Goal: Navigation & Orientation: Find specific page/section

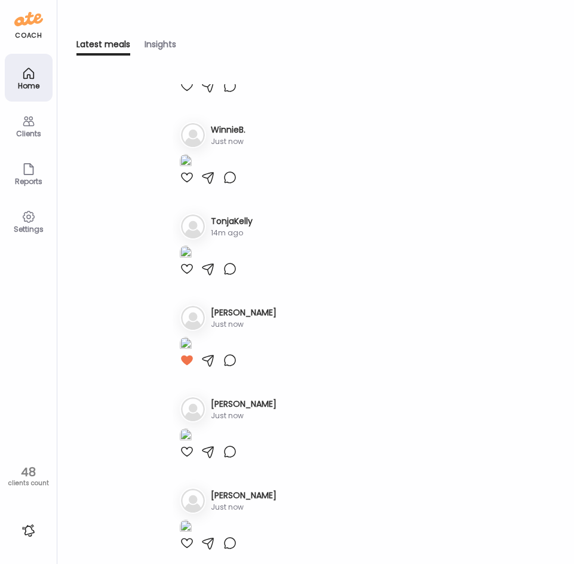
scroll to position [358, 0]
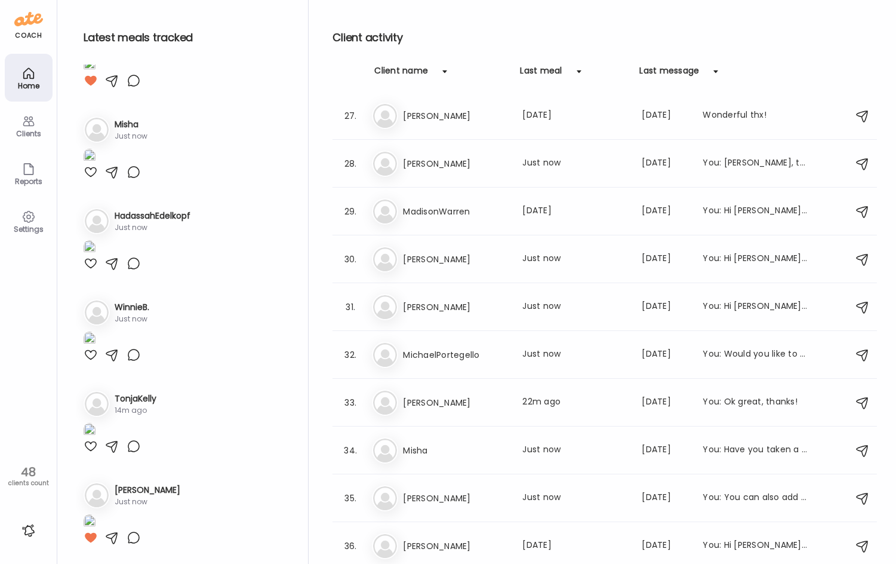
scroll to position [0, 0]
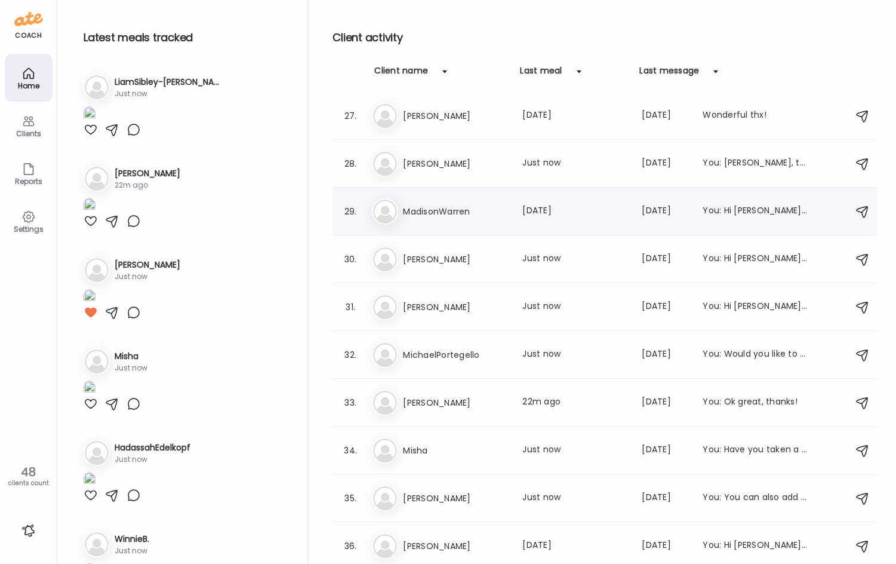
click at [431, 211] on h3 "MadisonWarren" at bounding box center [455, 211] width 105 height 14
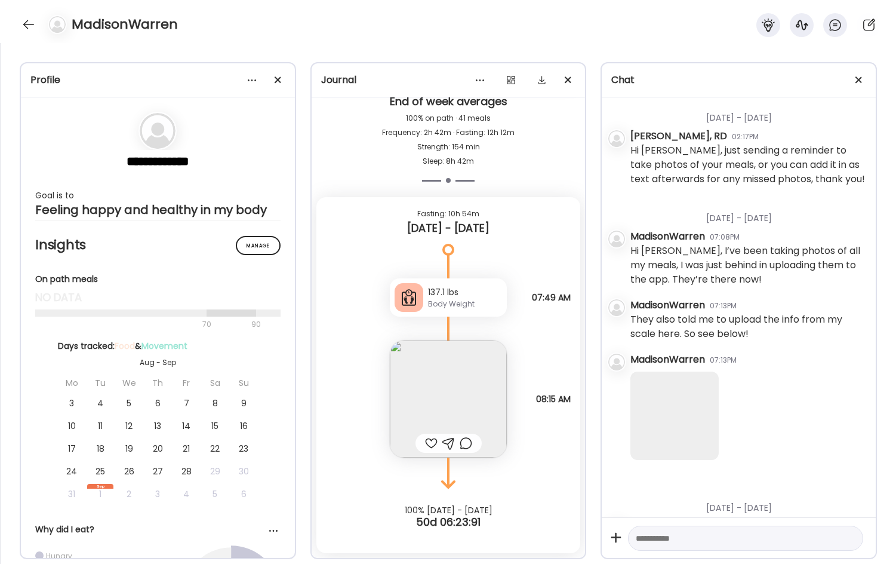
scroll to position [589, 0]
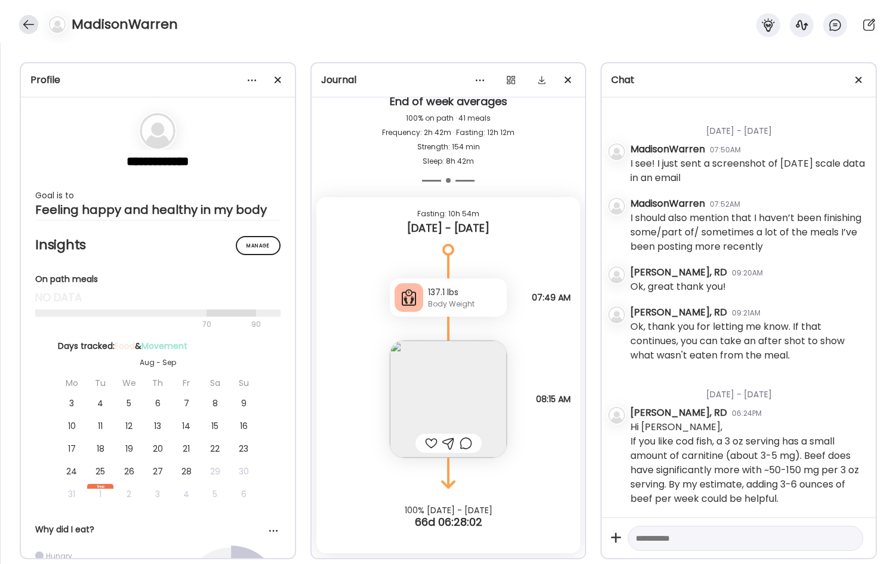
click at [30, 20] on div at bounding box center [28, 24] width 19 height 19
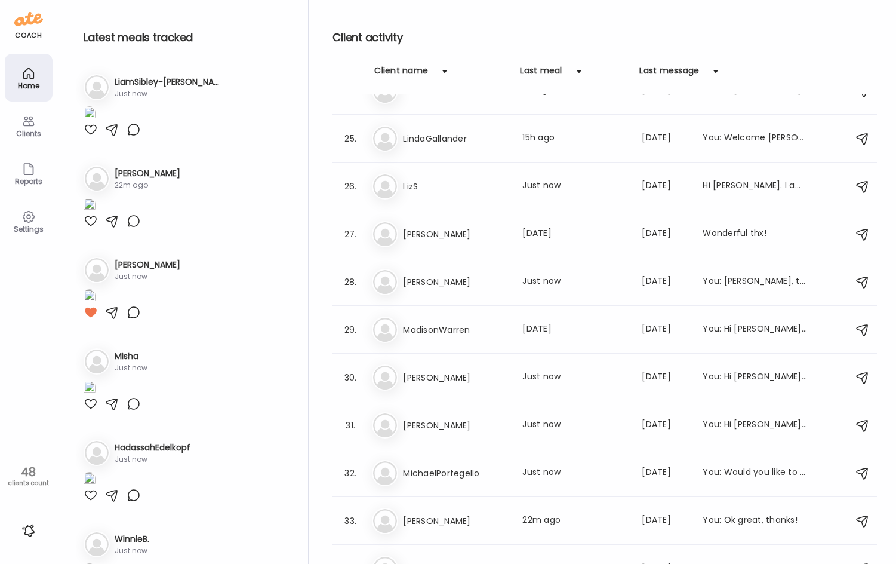
scroll to position [1313, 0]
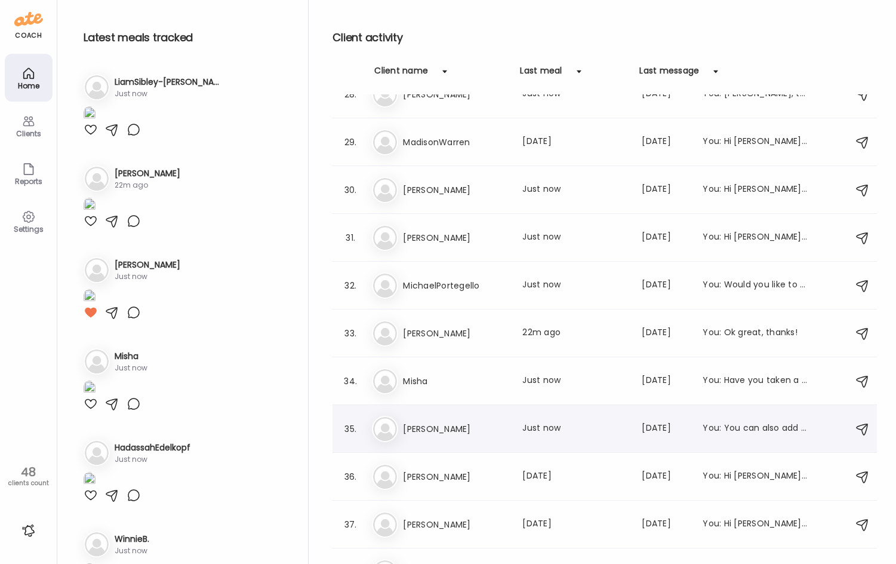
click at [488, 427] on h3 "[PERSON_NAME]" at bounding box center [455, 428] width 105 height 14
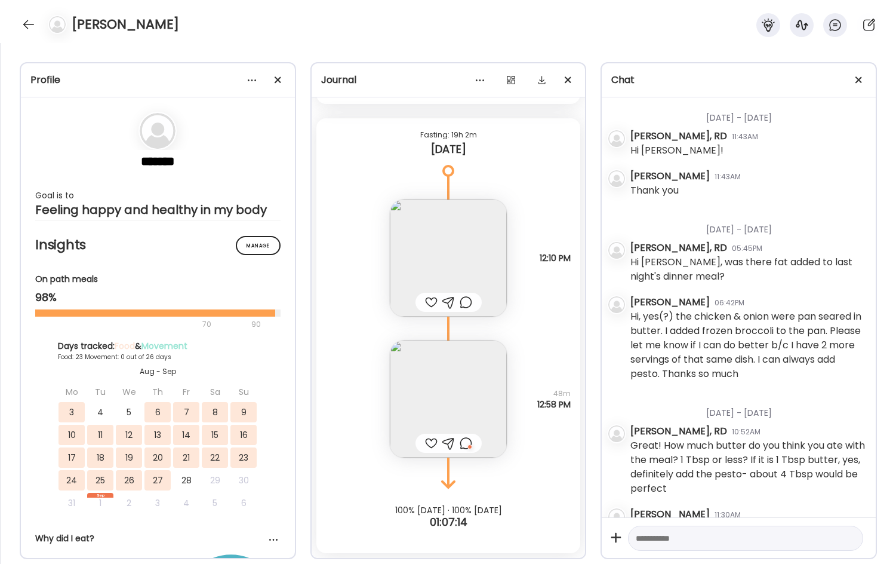
scroll to position [1820, 0]
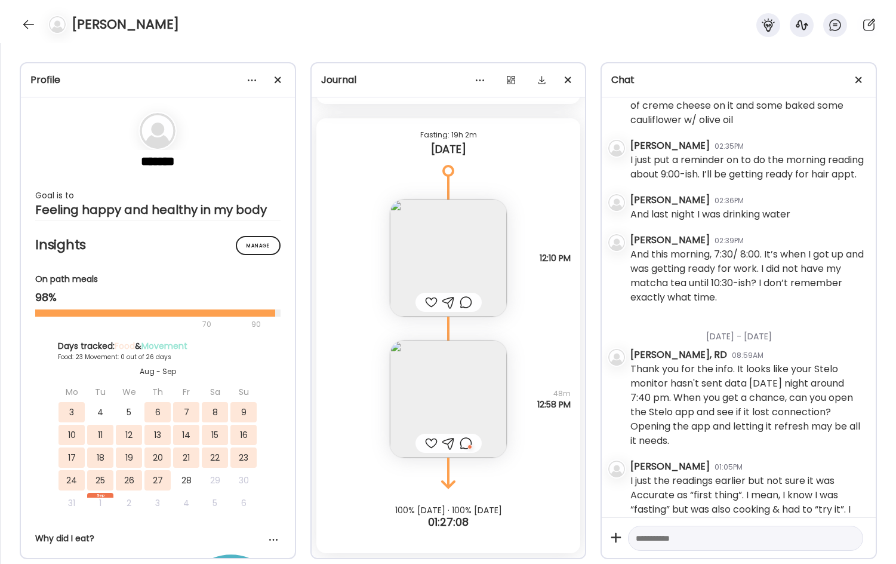
click at [457, 394] on img at bounding box center [448, 398] width 117 height 117
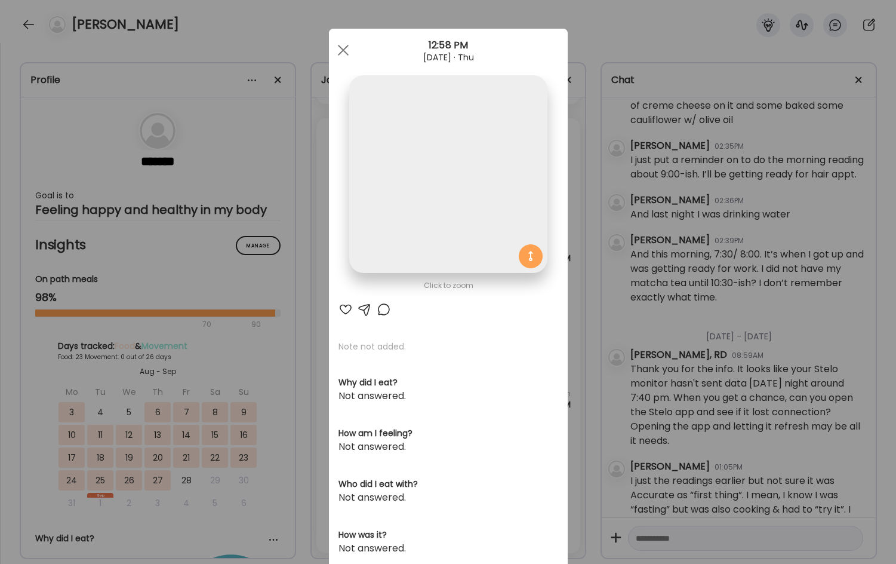
scroll to position [3156, 0]
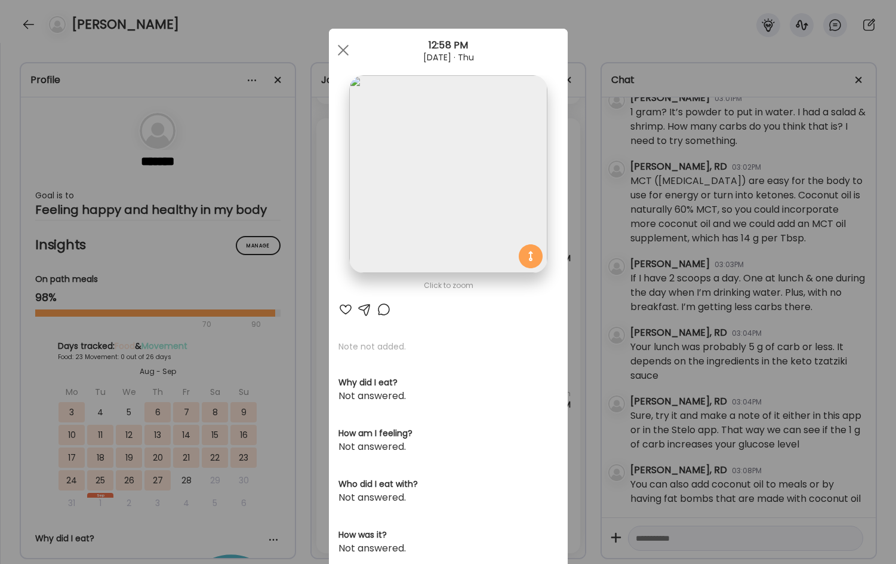
click at [573, 245] on div "Ate Coach Dashboard Wahoo! It’s official Take a moment to set up your Coach Pro…" at bounding box center [448, 282] width 896 height 564
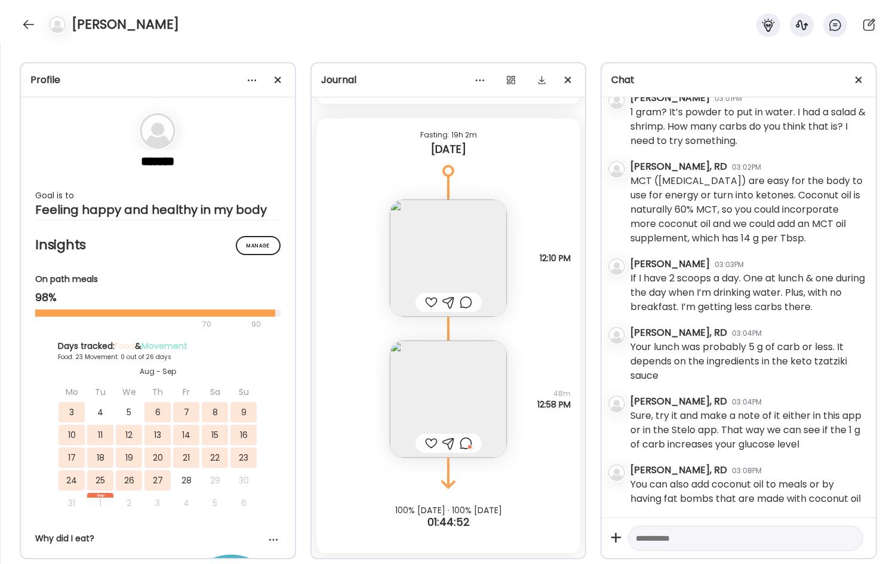
click at [460, 444] on div at bounding box center [466, 443] width 13 height 14
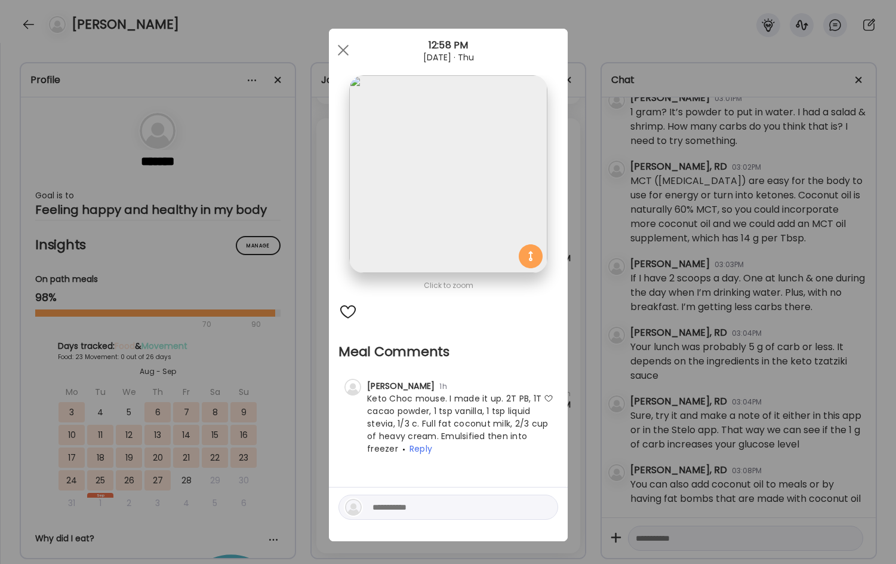
click at [308, 440] on div "Ate Coach Dashboard Wahoo! It’s official Take a moment to set up your Coach Pro…" at bounding box center [448, 282] width 896 height 564
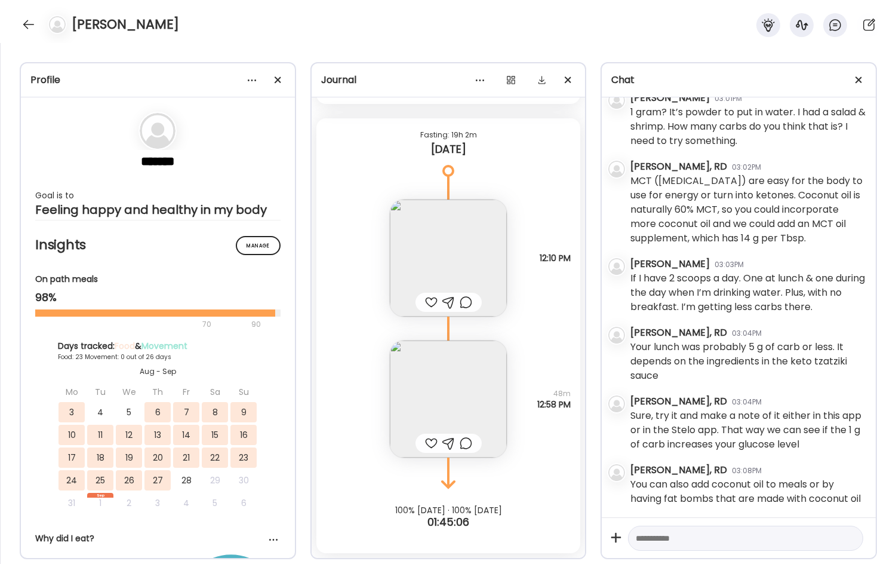
click at [443, 254] on img at bounding box center [448, 257] width 117 height 117
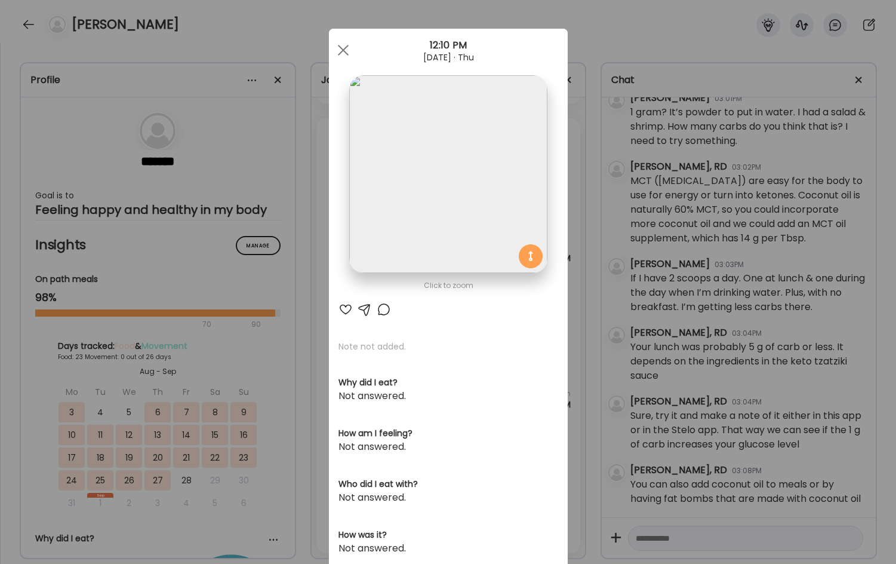
click at [443, 211] on img at bounding box center [448, 174] width 198 height 198
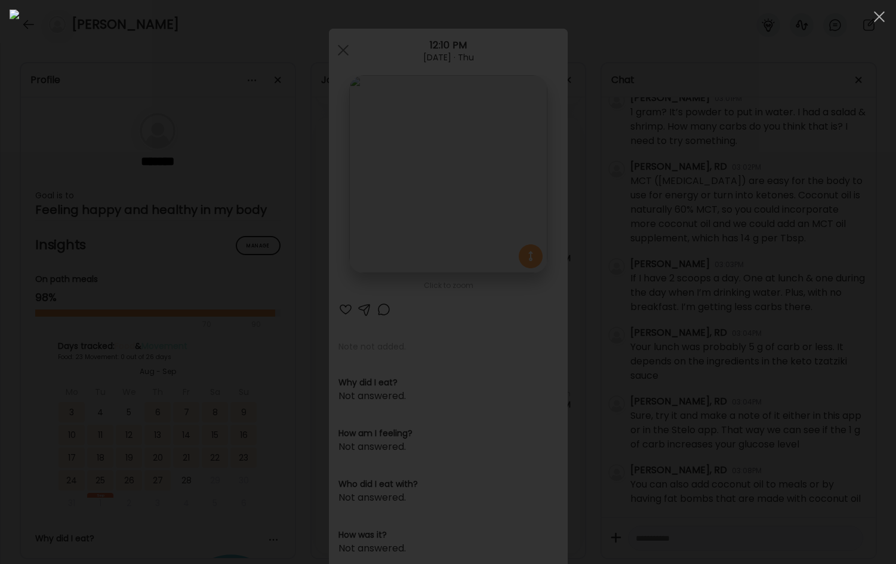
click at [107, 380] on div at bounding box center [448, 282] width 877 height 544
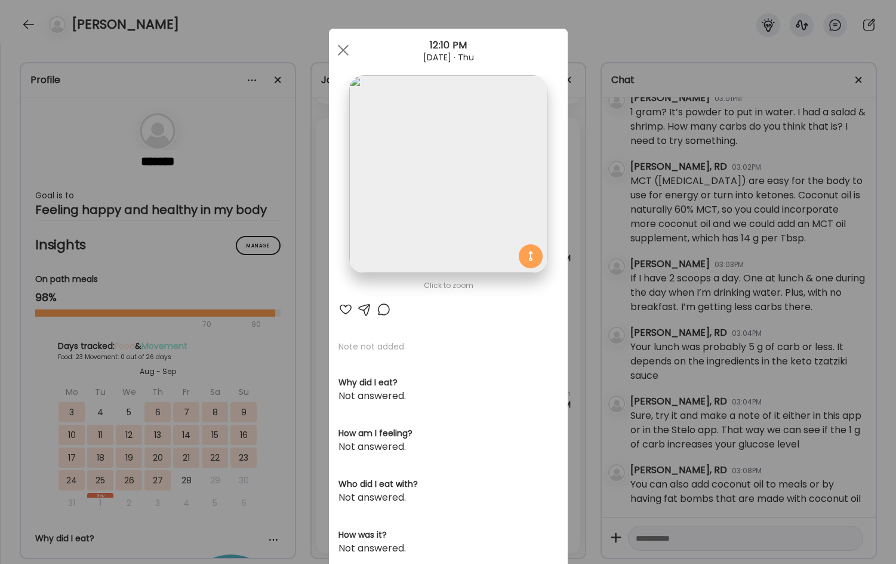
click at [340, 312] on div at bounding box center [345, 309] width 14 height 14
click at [294, 337] on div "Ate Coach Dashboard Wahoo! It’s official Take a moment to set up your Coach Pro…" at bounding box center [448, 282] width 896 height 564
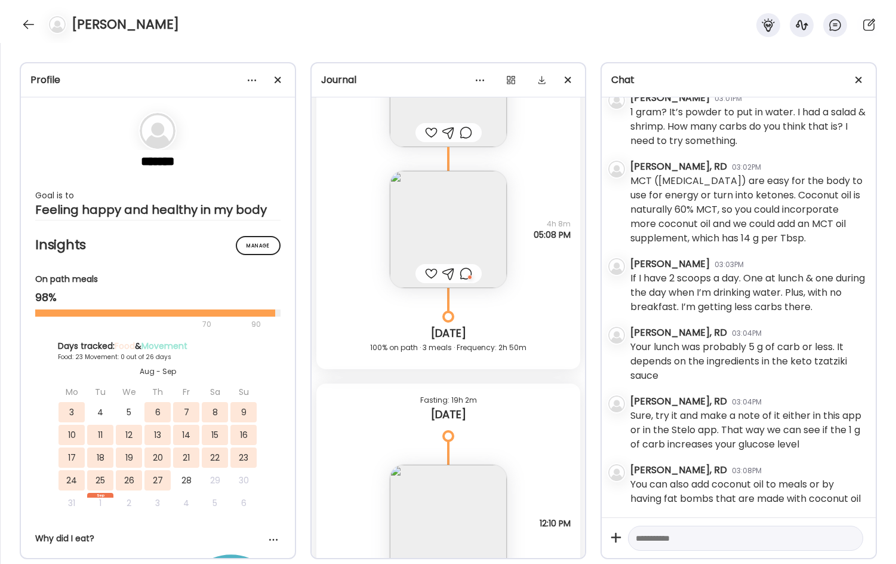
scroll to position [27813, 0]
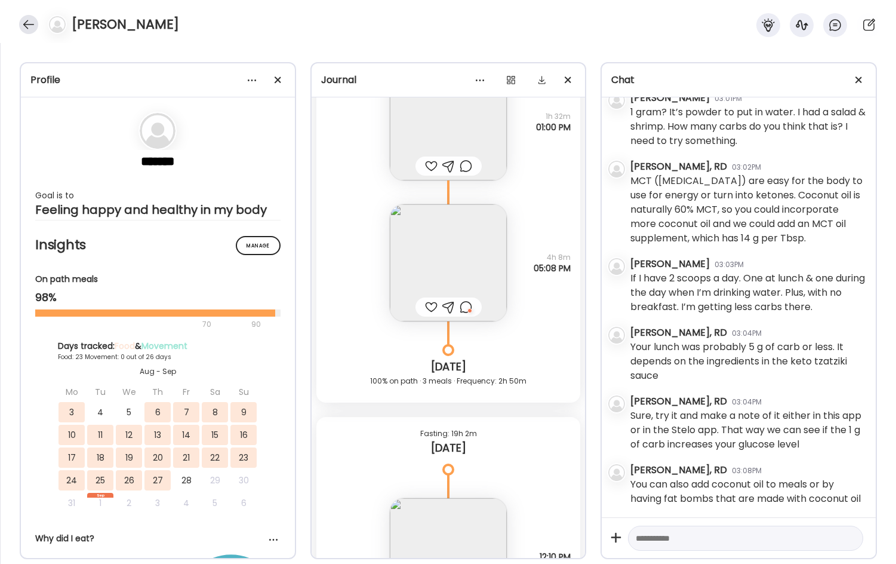
click at [21, 26] on div at bounding box center [28, 24] width 19 height 19
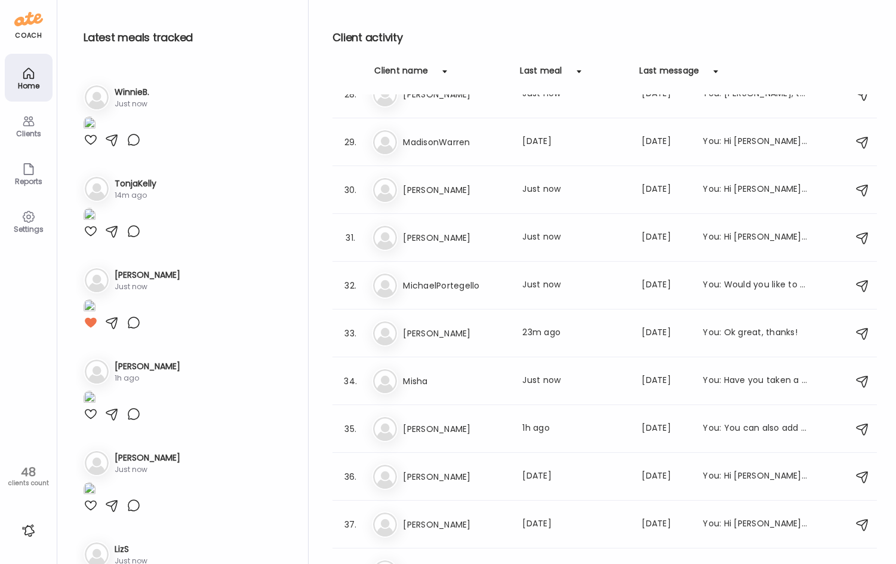
scroll to position [478, 0]
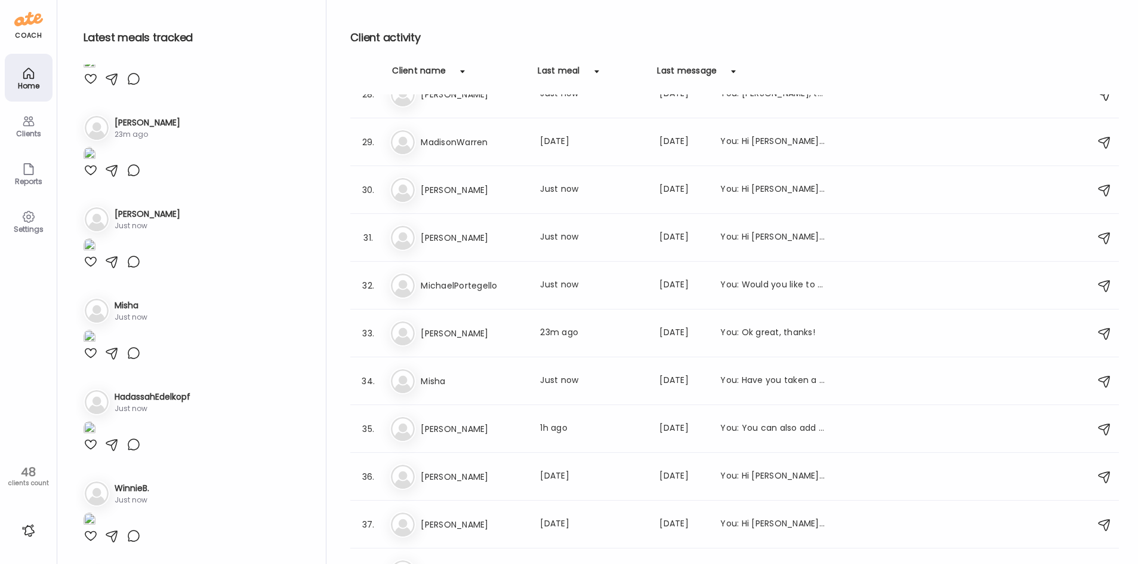
scroll to position [0, 0]
